Goal: Information Seeking & Learning: Learn about a topic

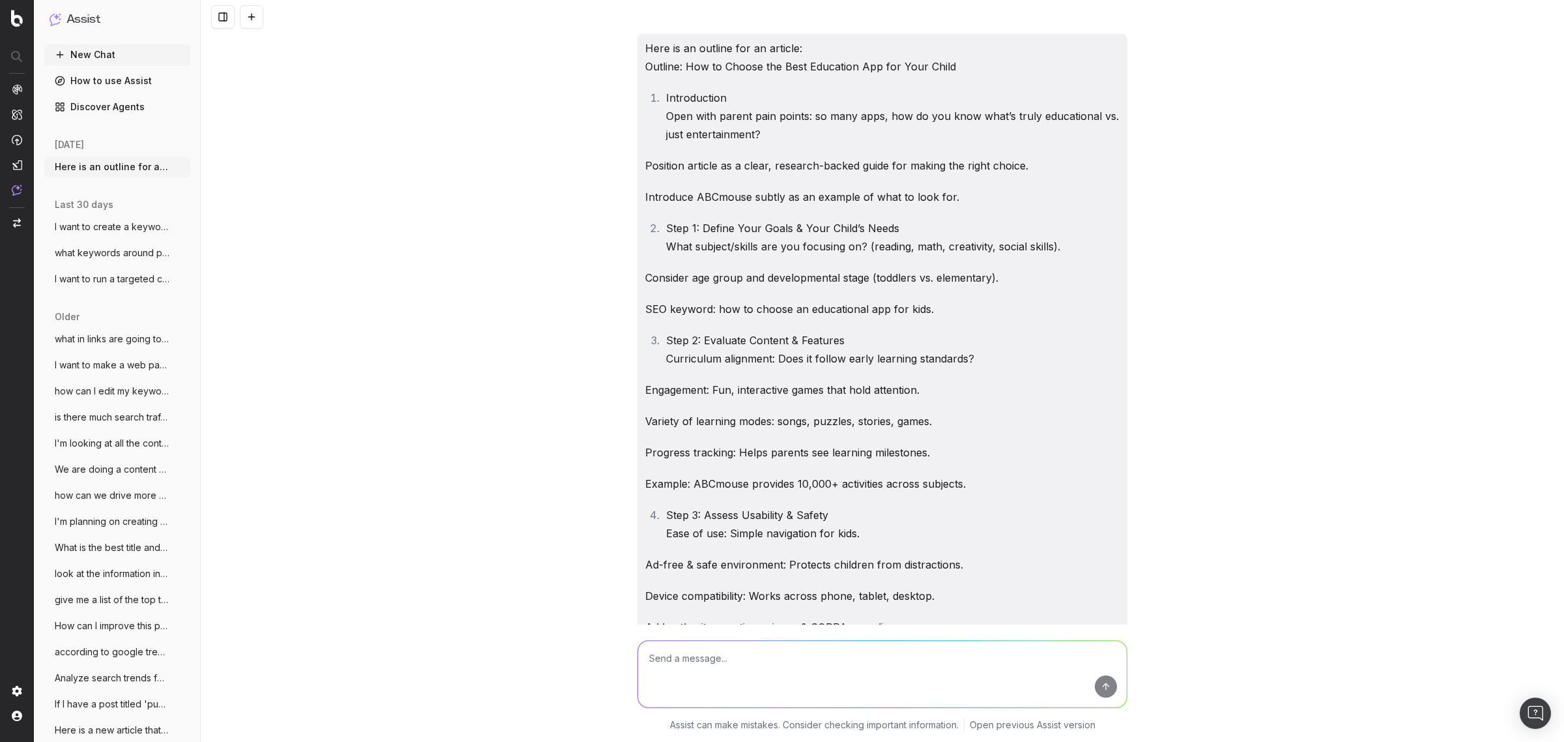
scroll to position [18225, 0]
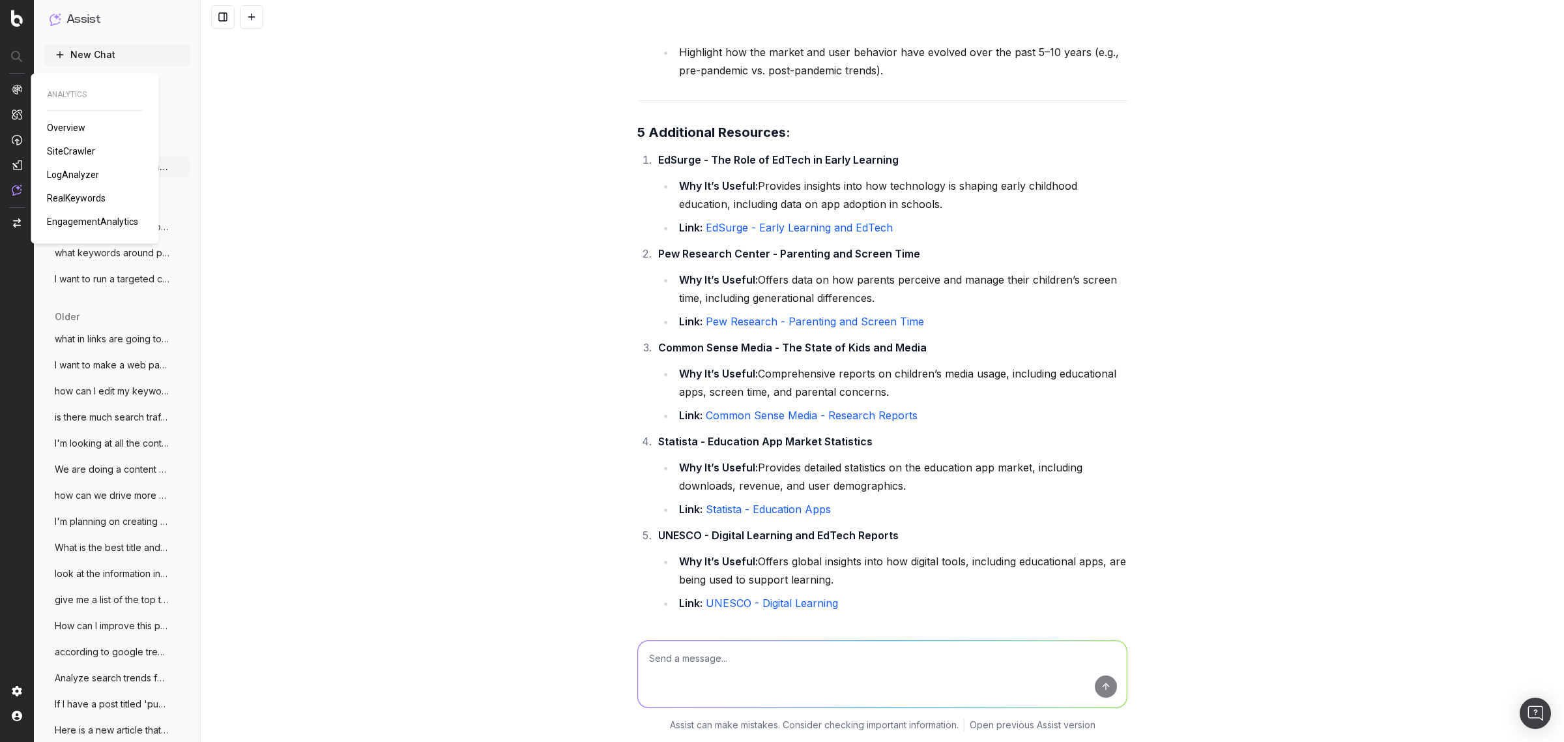
click at [13, 92] on img at bounding box center [17, 89] width 10 height 10
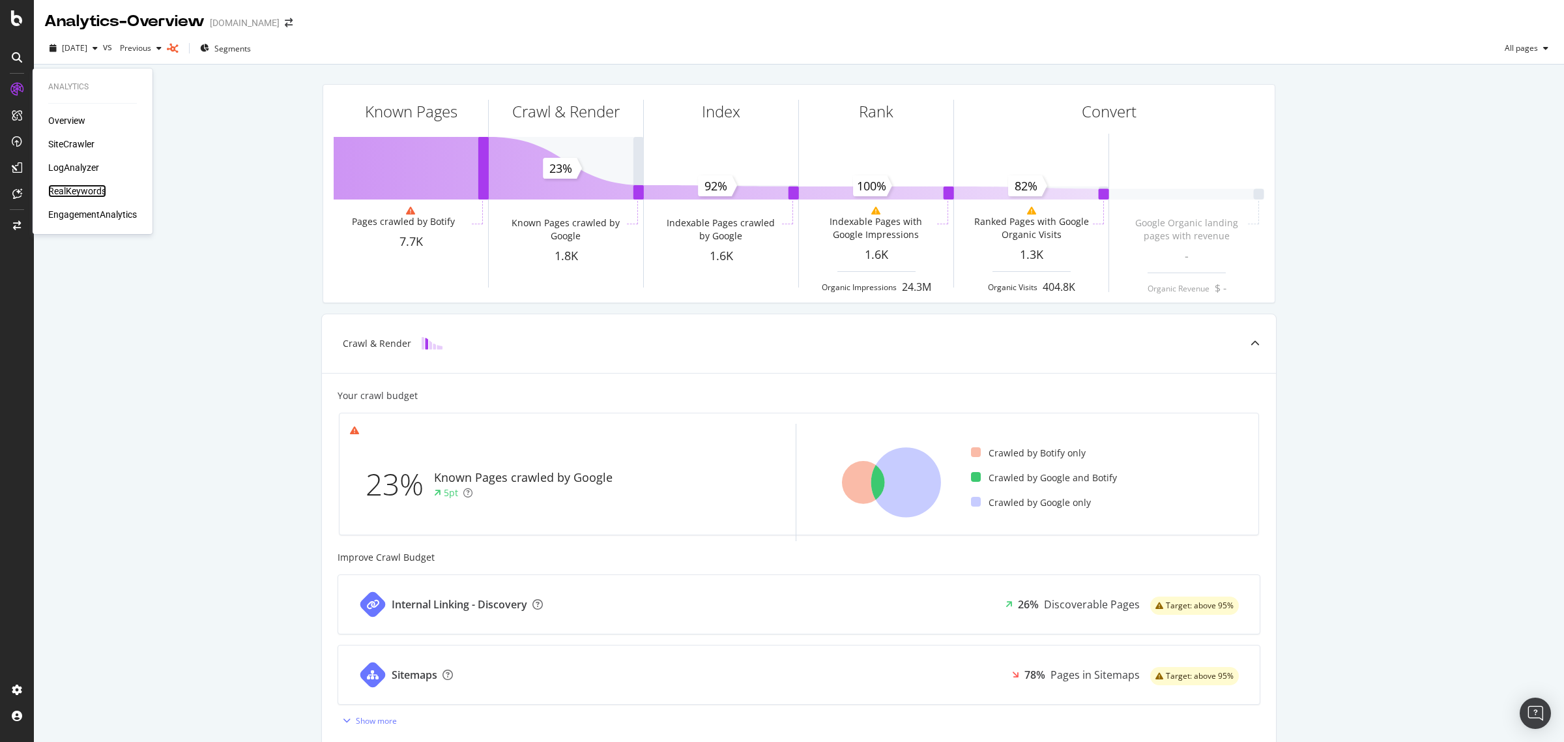
click at [85, 192] on div "RealKeywords" at bounding box center [77, 190] width 58 height 13
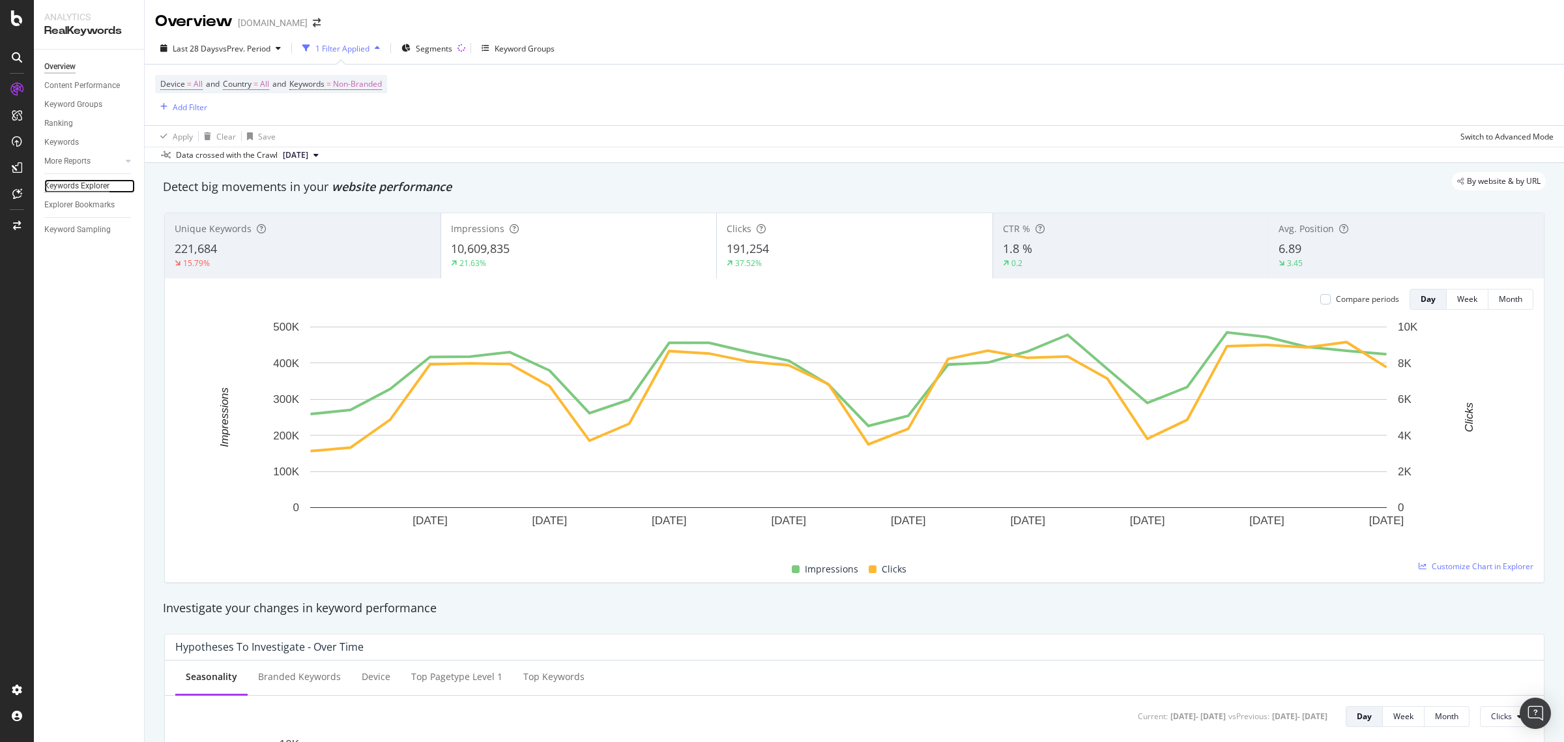
click at [80, 179] on div "Keywords Explorer" at bounding box center [76, 186] width 65 height 14
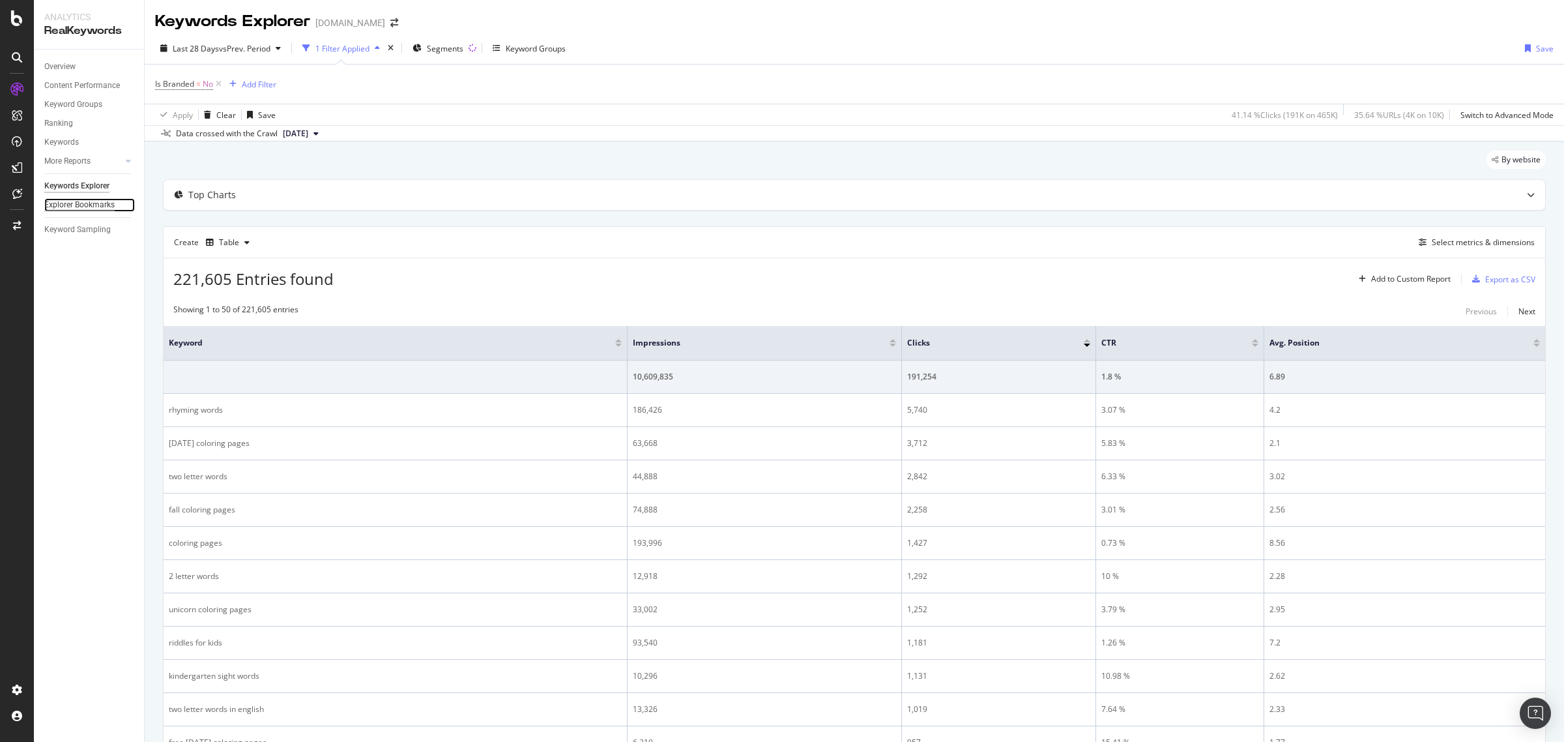
click at [83, 204] on div "Explorer Bookmarks" at bounding box center [79, 205] width 70 height 14
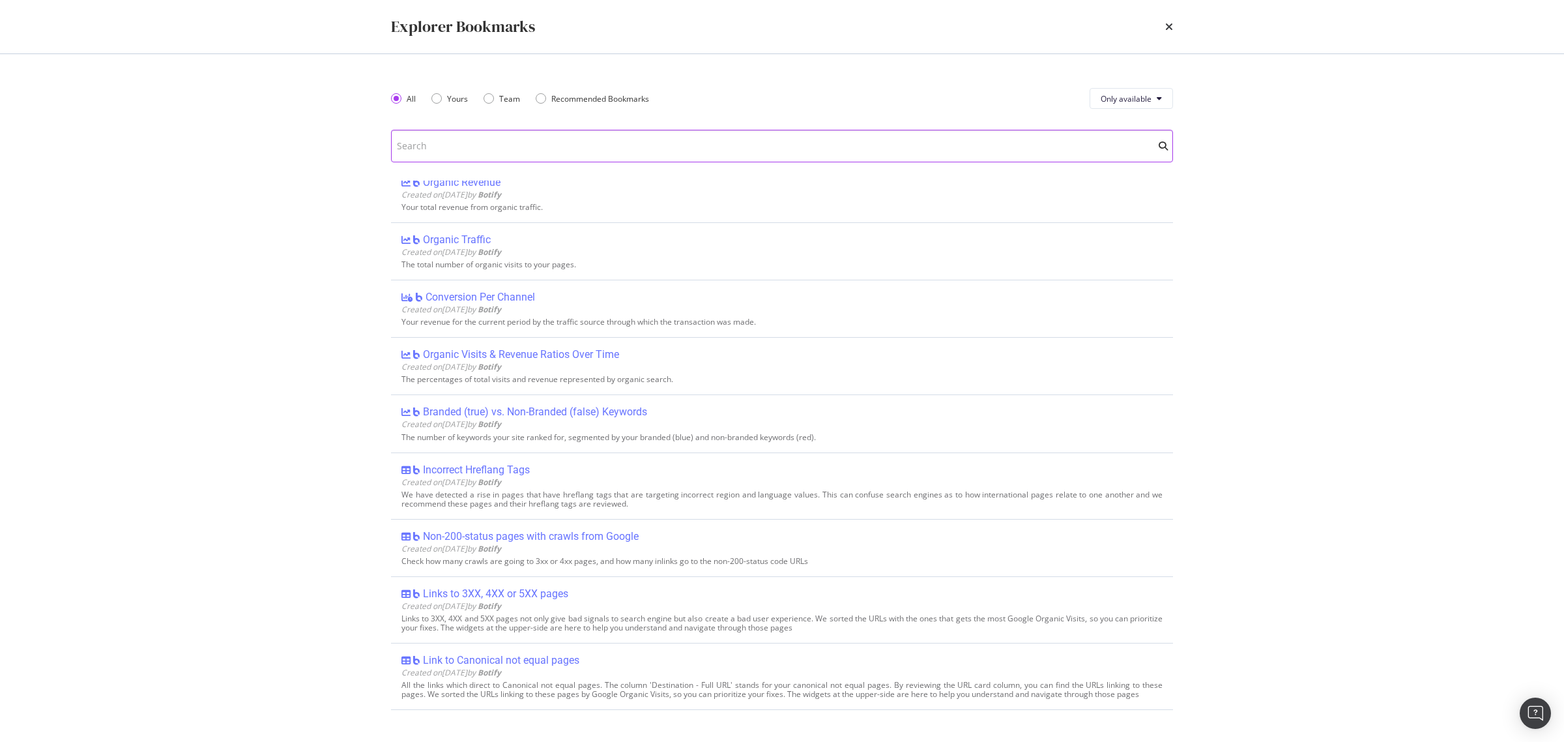
scroll to position [2933, 0]
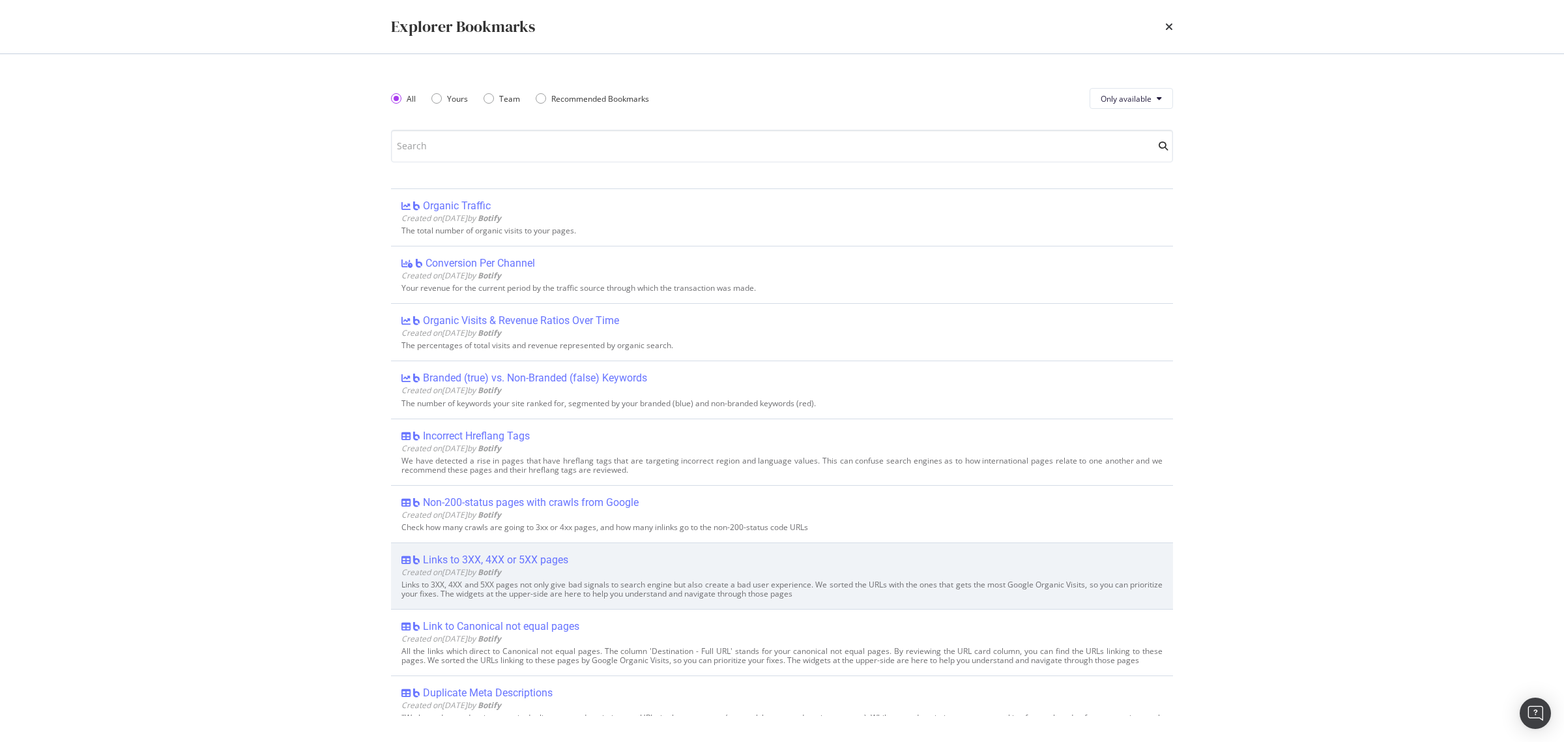
click at [496, 564] on div "Links to 3XX, 4XX or 5XX pages" at bounding box center [495, 559] width 145 height 13
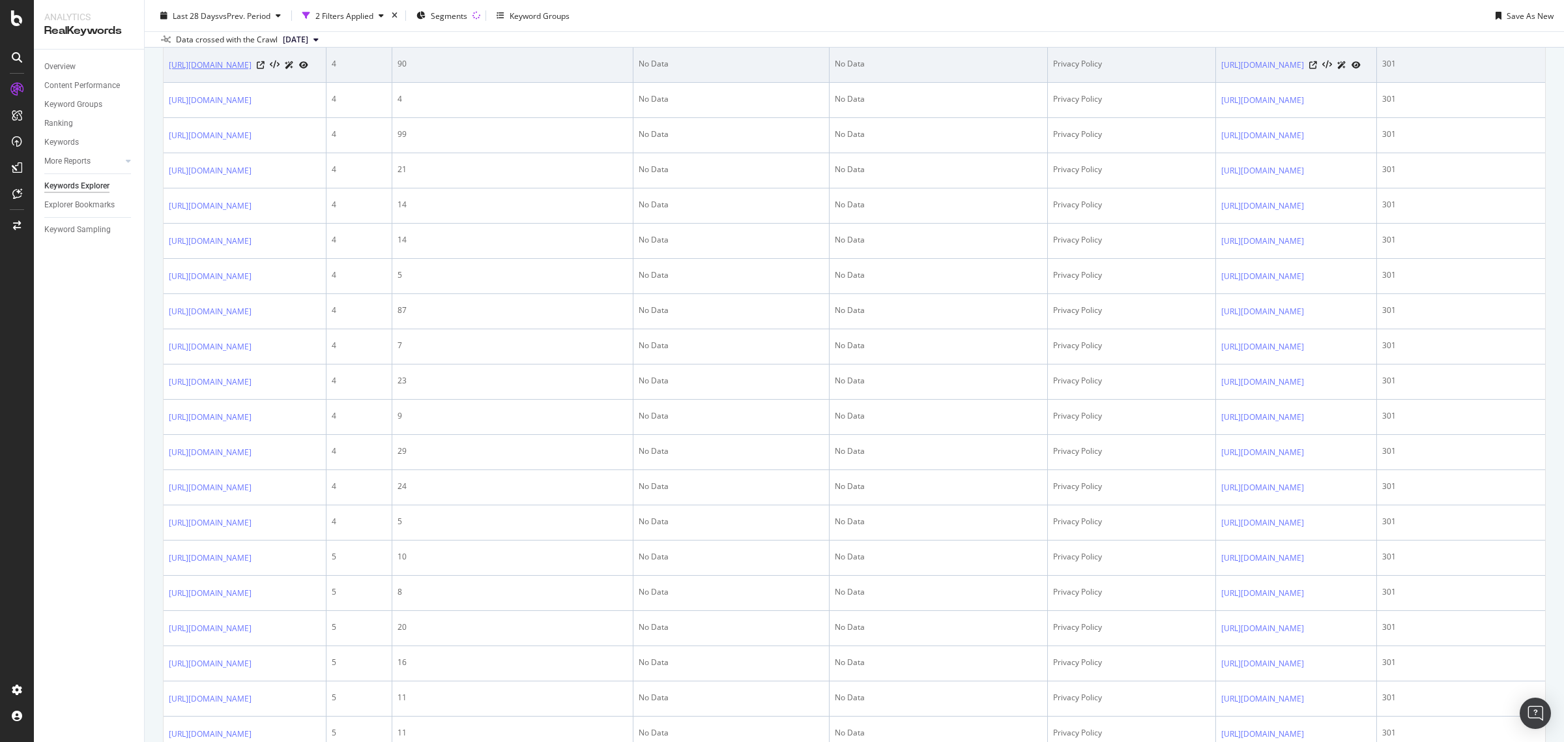
scroll to position [1466, 0]
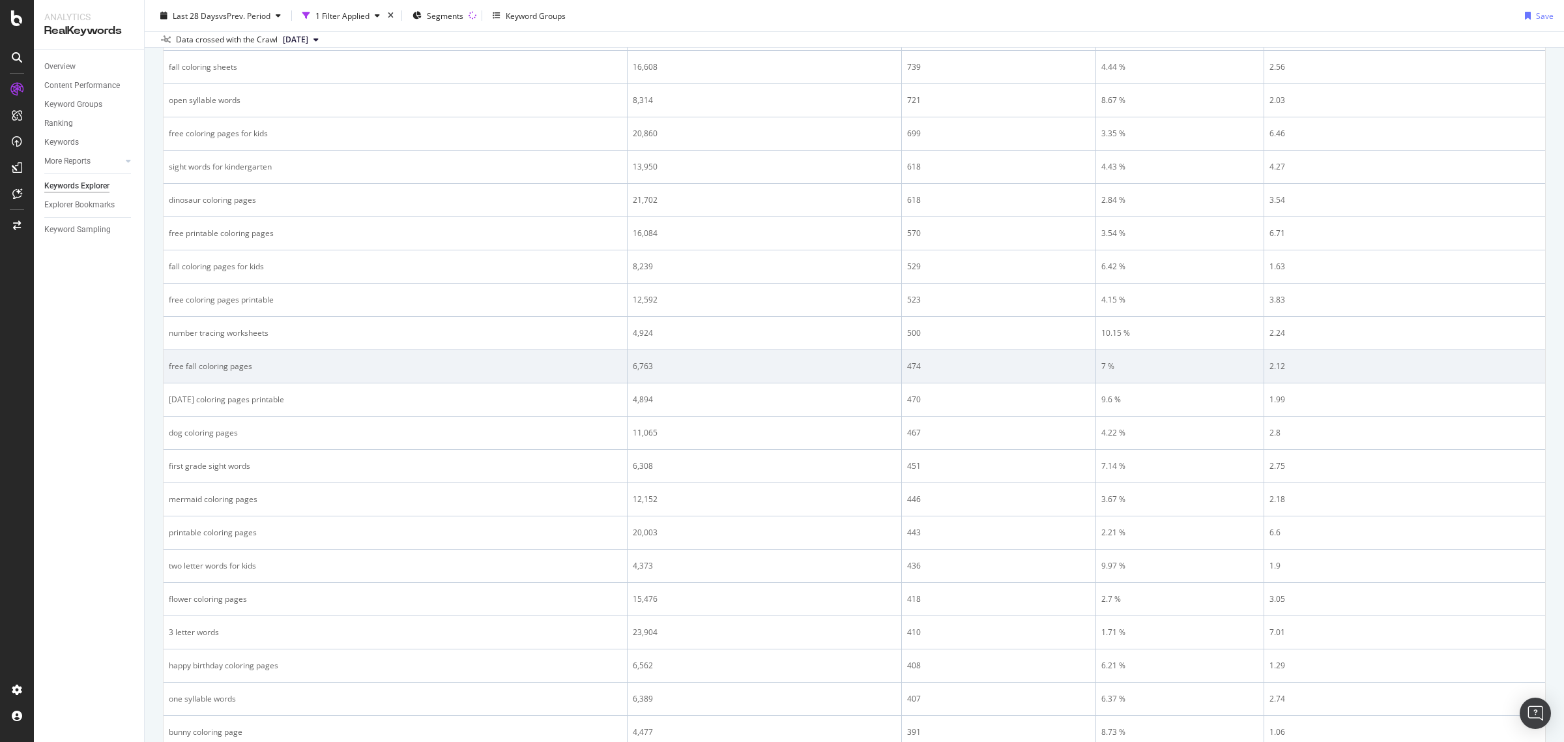
scroll to position [765, 0]
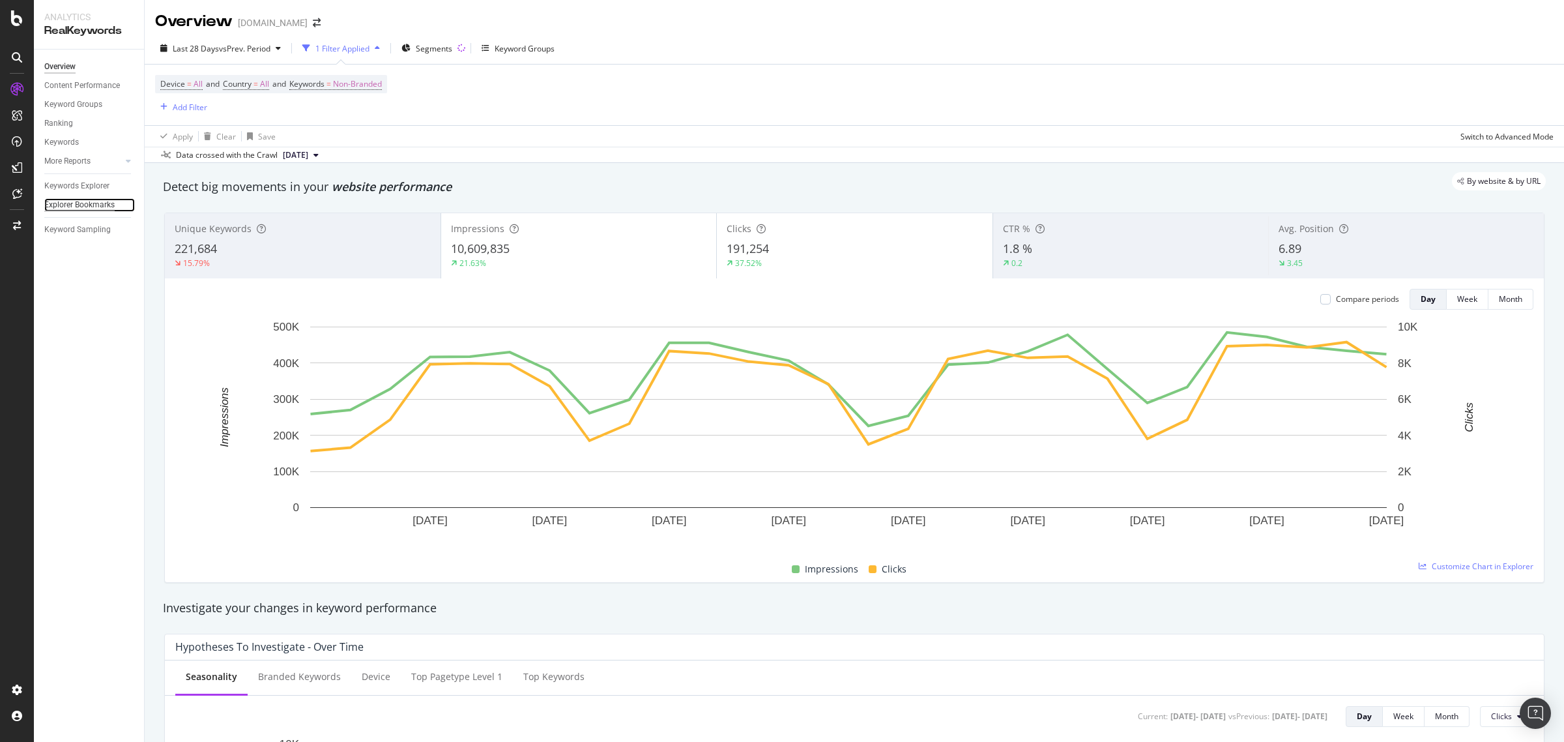
click at [83, 204] on div "Explorer Bookmarks" at bounding box center [79, 205] width 70 height 14
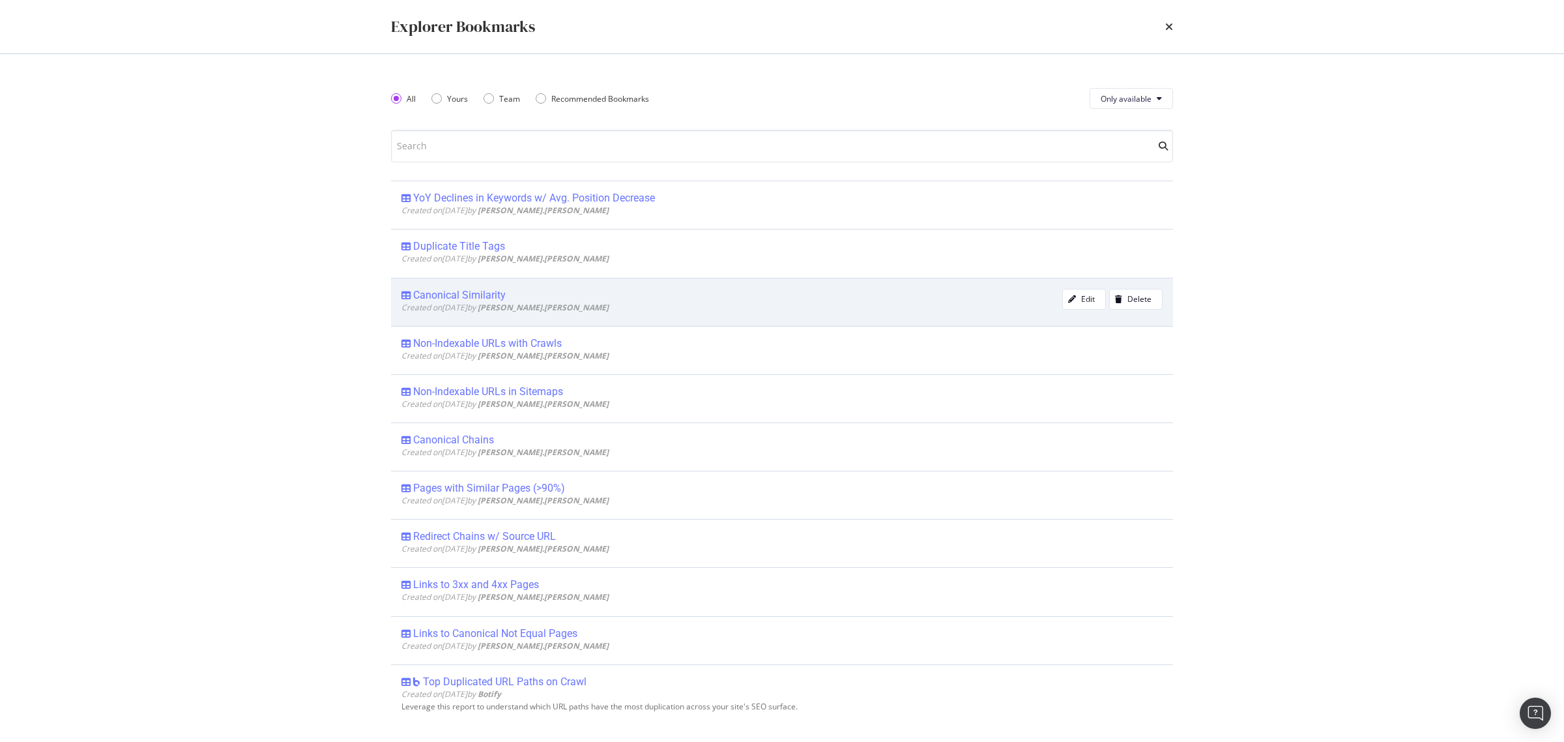
click at [452, 298] on div "Canonical Similarity" at bounding box center [459, 295] width 93 height 13
